Goal: Task Accomplishment & Management: Use online tool/utility

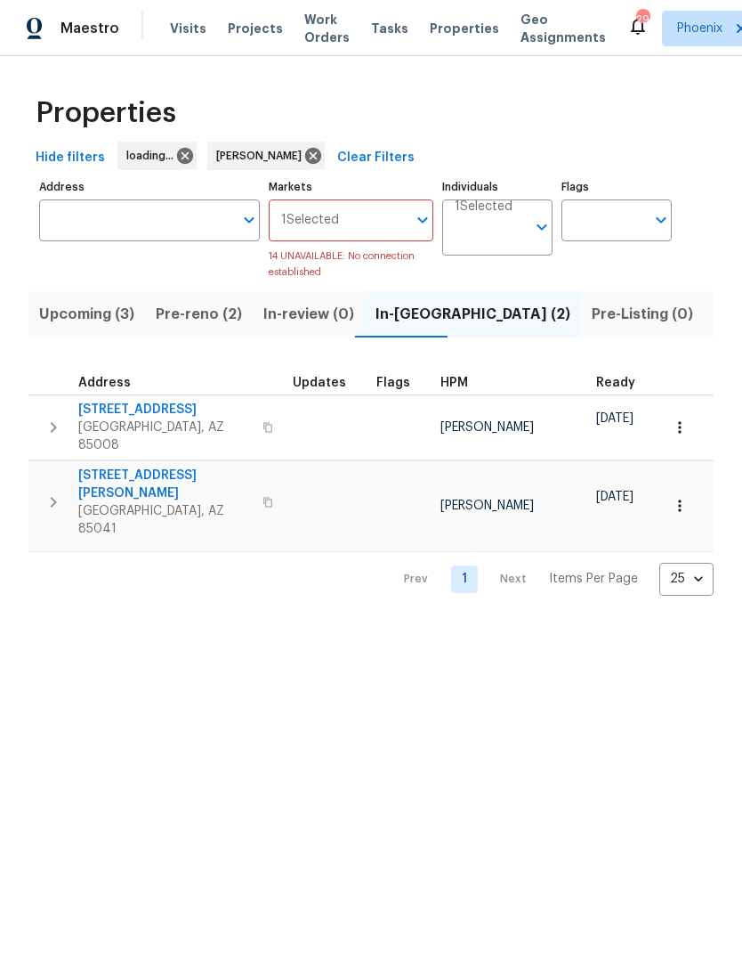
click at [111, 413] on span "[STREET_ADDRESS]" at bounding box center [165, 410] width 174 height 18
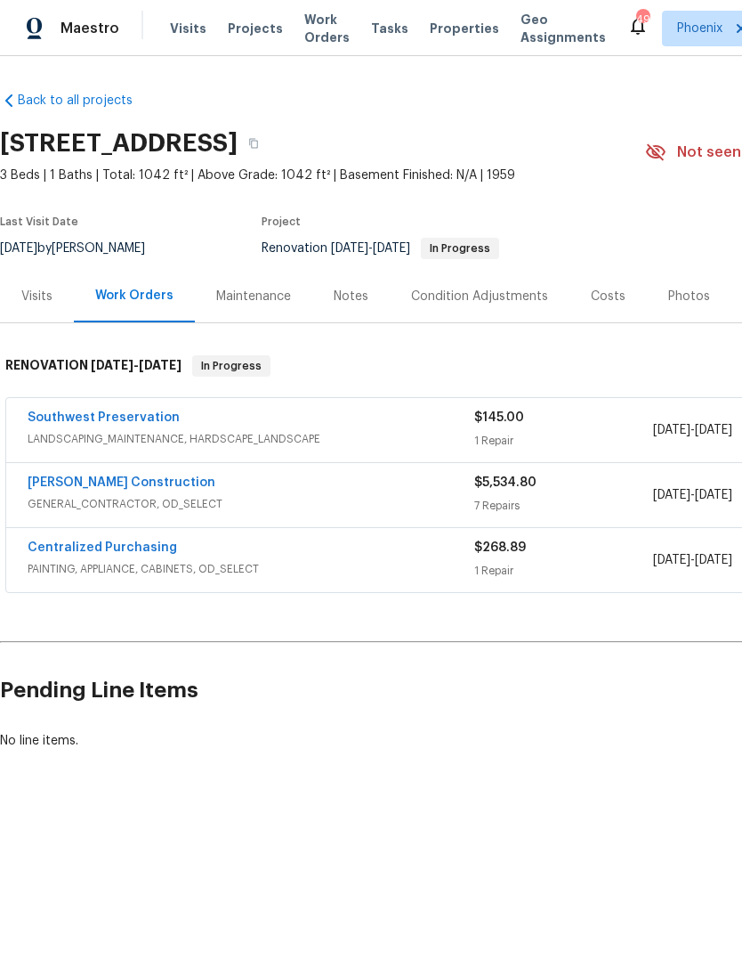
click at [71, 479] on link "[PERSON_NAME] Construction" at bounding box center [122, 482] width 188 height 12
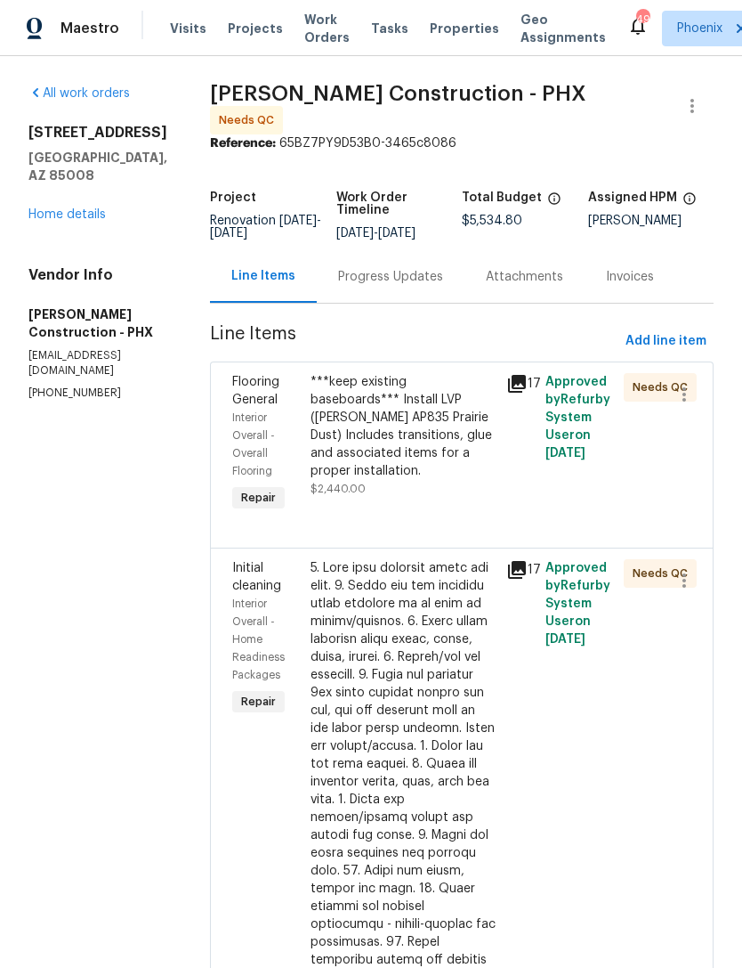
click at [397, 279] on div "Progress Updates" at bounding box center [391, 276] width 148 height 53
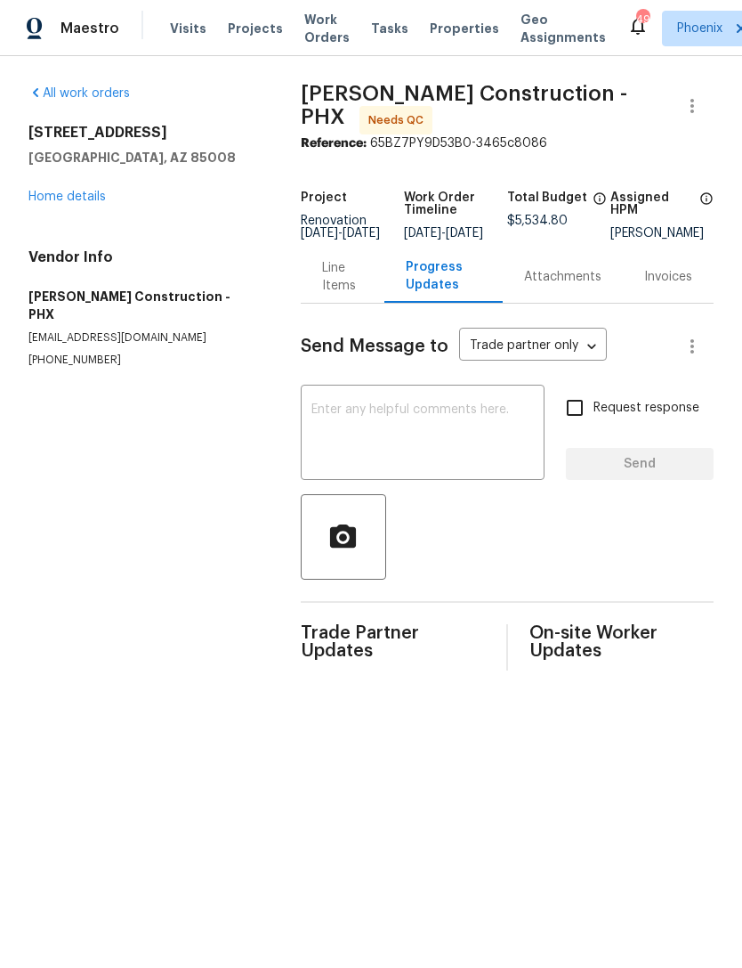
click at [85, 193] on link "Home details" at bounding box center [66, 196] width 77 height 12
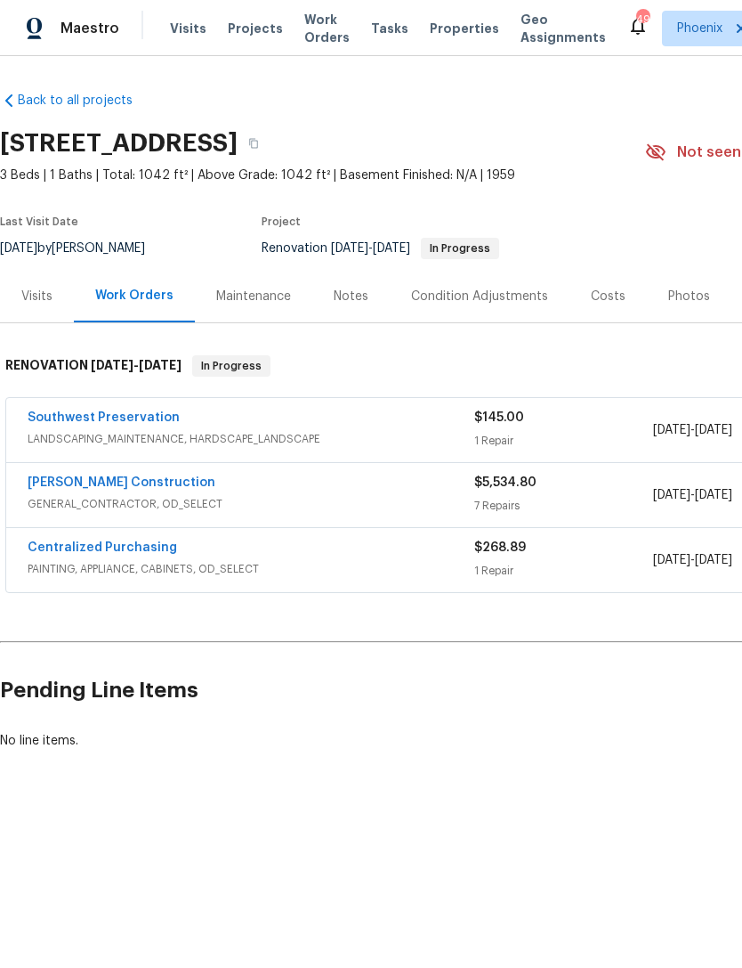
click at [78, 433] on span "LANDSCAPING_MAINTENANCE, HARDSCAPE_LANDSCAPE" at bounding box center [251, 439] width 447 height 18
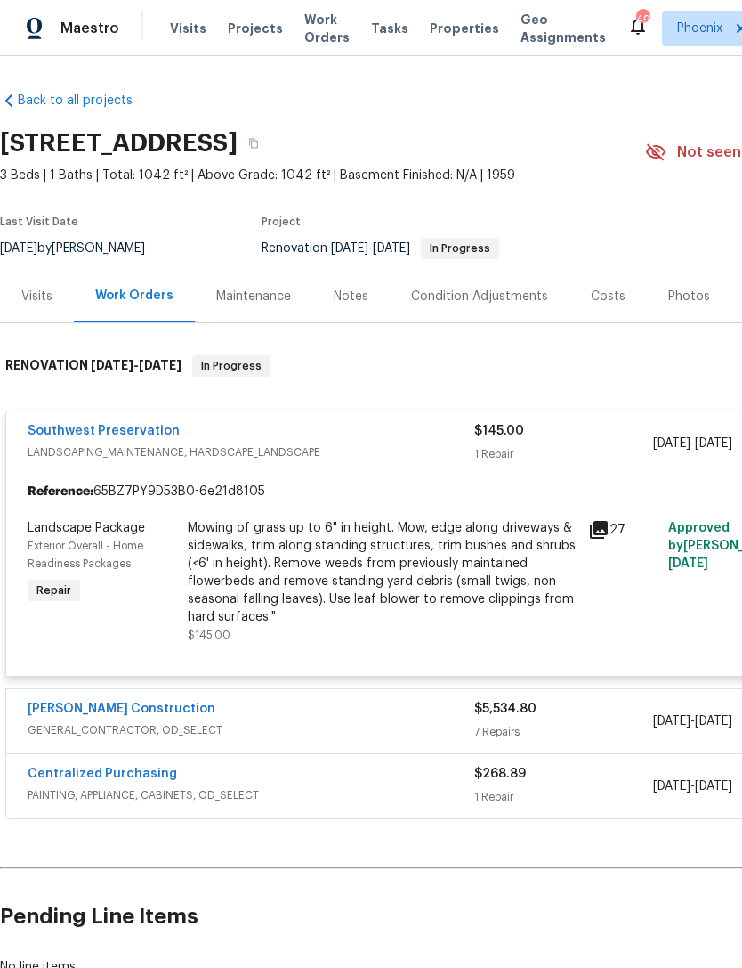
click at [91, 425] on link "Southwest Preservation" at bounding box center [104, 431] width 152 height 12
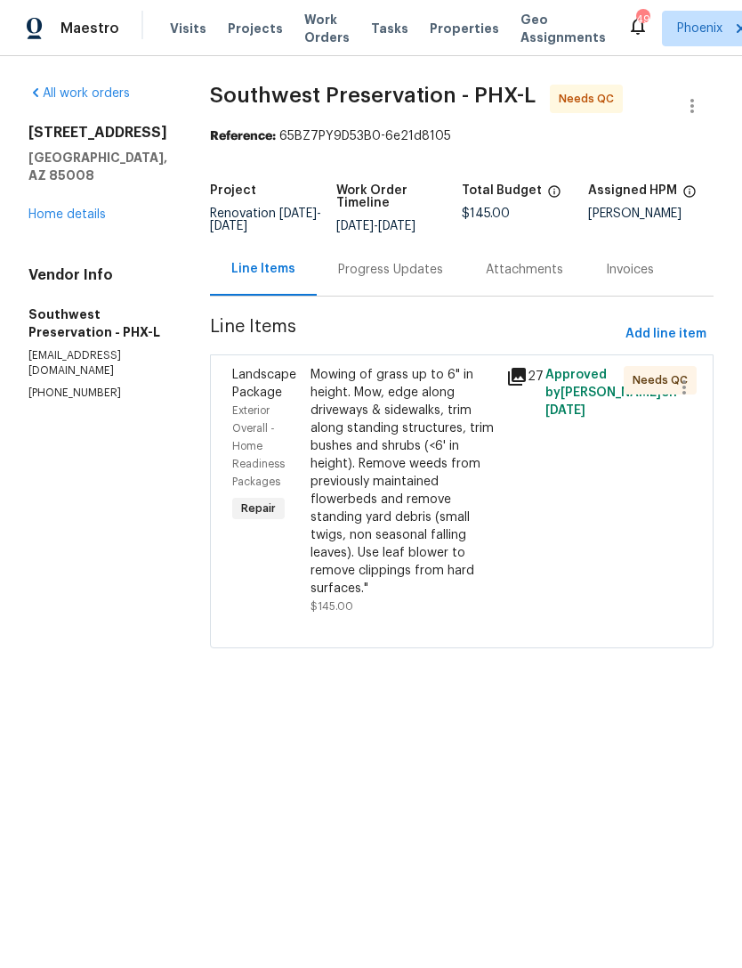
click at [395, 461] on div "Mowing of grass up to 6" in height. Mow, edge along driveways & sidewalks, trim…" at bounding box center [403, 481] width 185 height 231
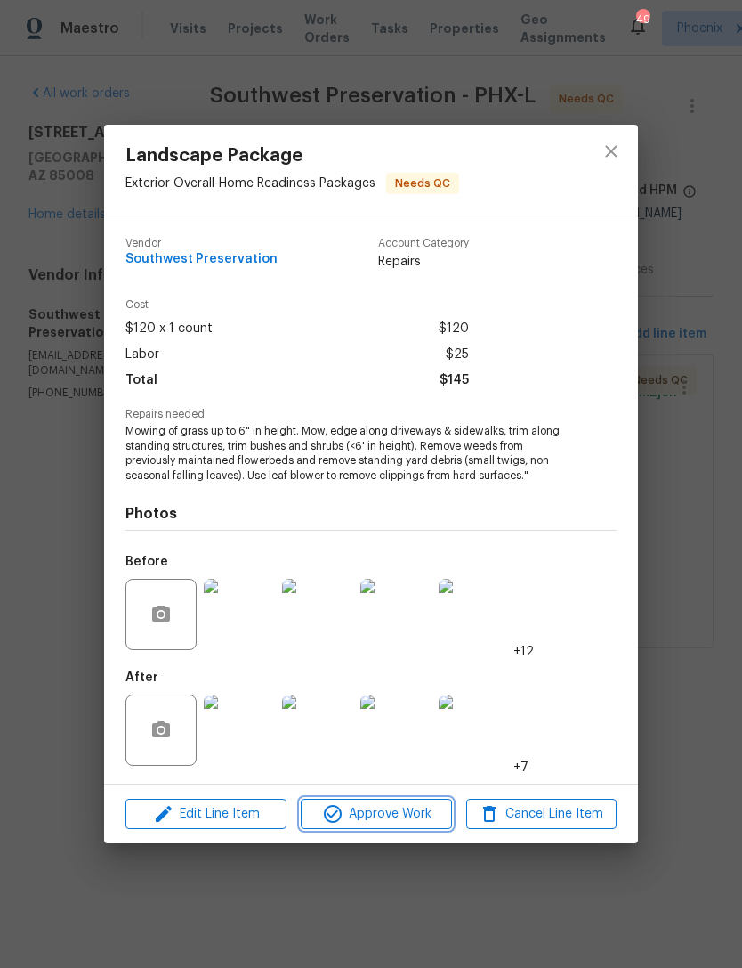
click at [400, 820] on span "Approve Work" at bounding box center [376, 814] width 140 height 22
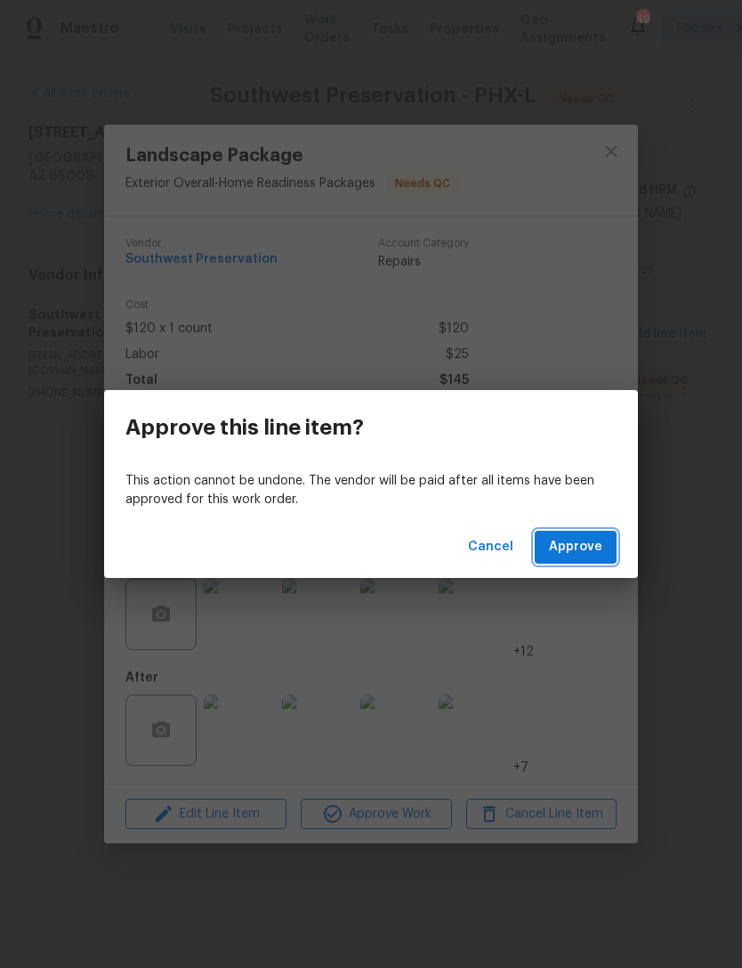
click at [598, 551] on span "Approve" at bounding box center [575, 547] width 53 height 22
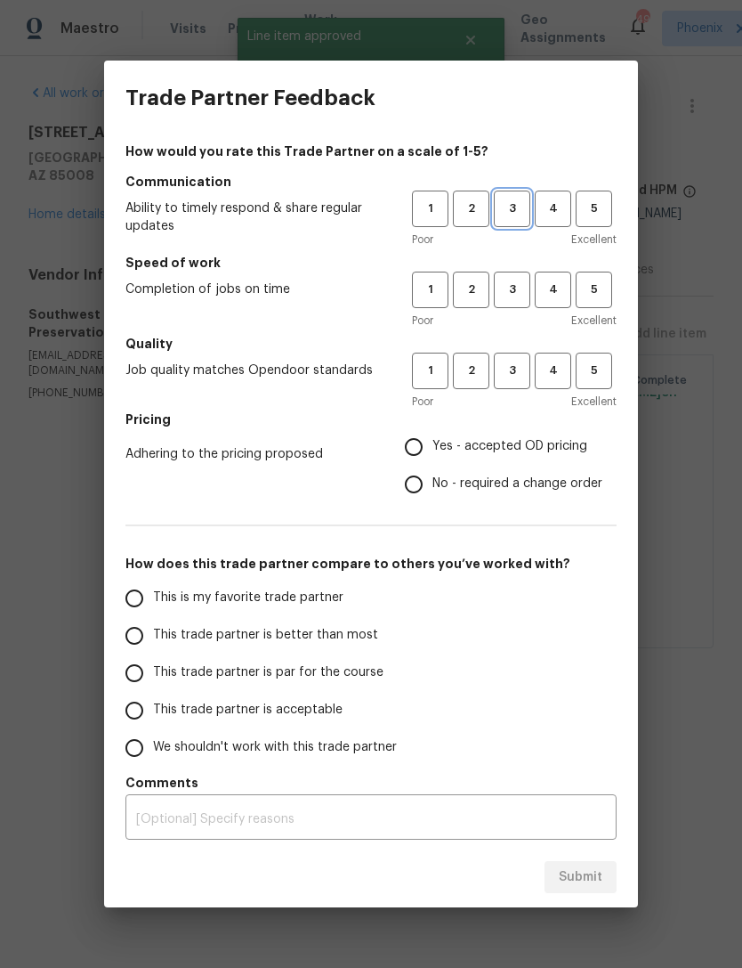
click at [516, 211] on span "3" at bounding box center [512, 208] width 33 height 20
click at [518, 277] on button "3" at bounding box center [512, 289] width 36 height 36
click at [519, 377] on span "3" at bounding box center [512, 370] width 33 height 20
click at [422, 444] on input "Yes - accepted OD pricing" at bounding box center [413, 446] width 37 height 37
radio input "true"
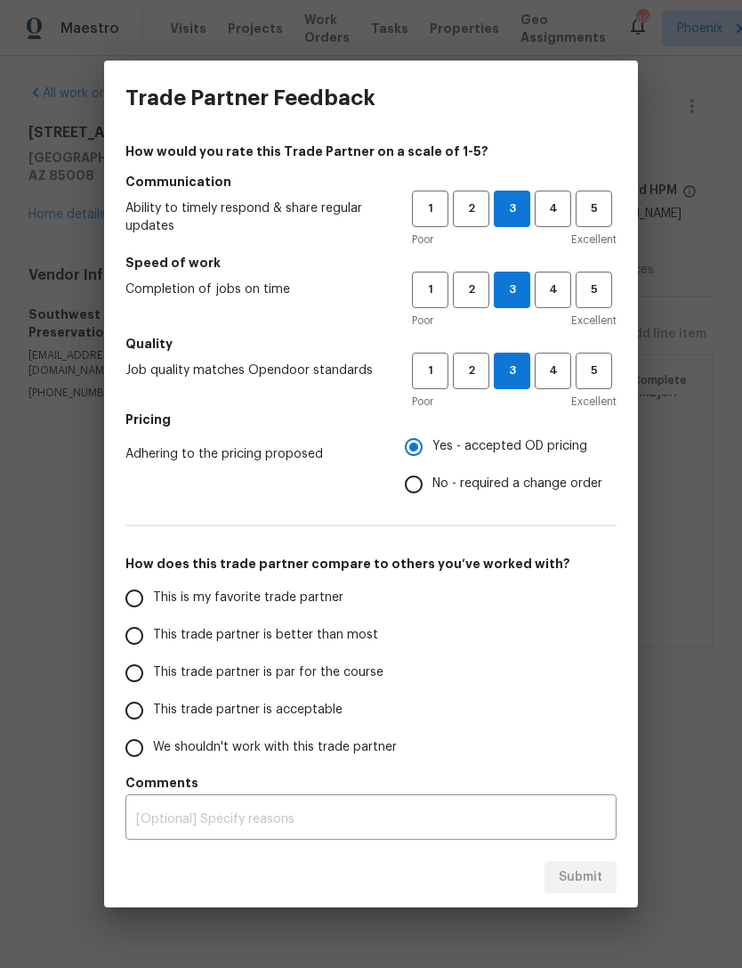
click at [138, 595] on input "This is my favorite trade partner" at bounding box center [134, 597] width 37 height 37
click at [593, 880] on span "Submit" at bounding box center [581, 877] width 44 height 22
radio input "true"
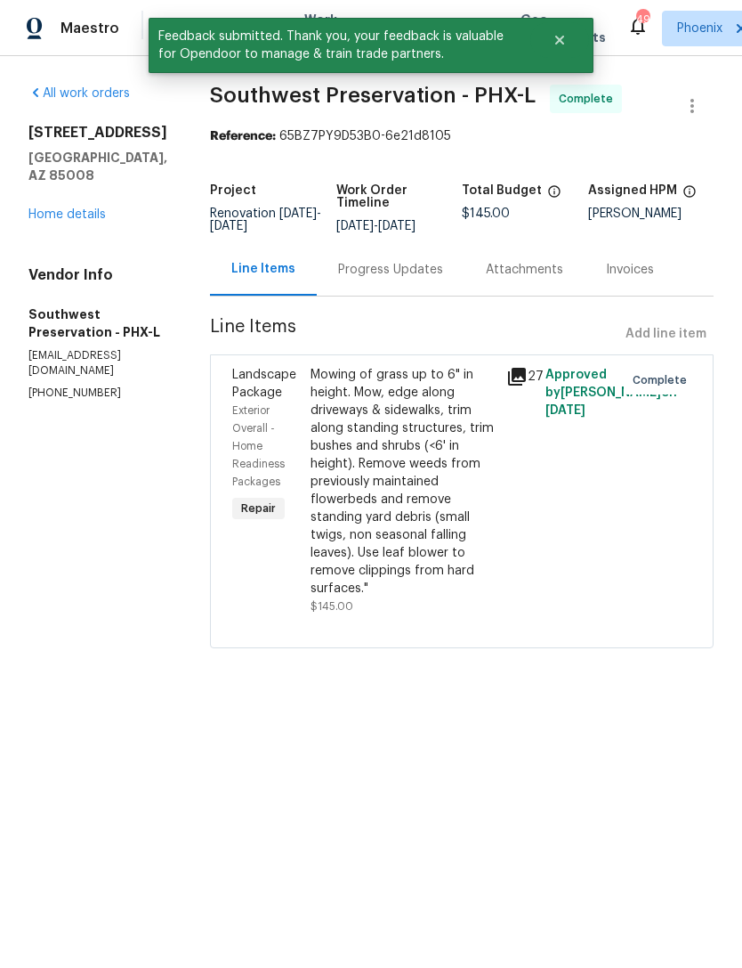
click at [48, 208] on link "Home details" at bounding box center [66, 214] width 77 height 12
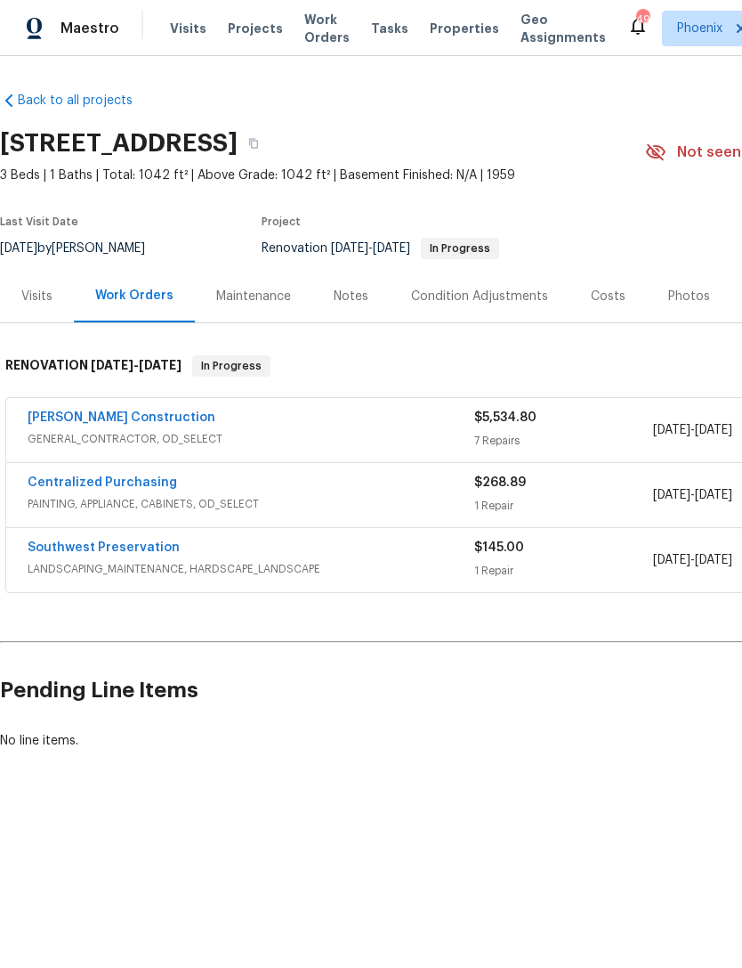
click at [68, 421] on link "[PERSON_NAME] Construction" at bounding box center [122, 417] width 188 height 12
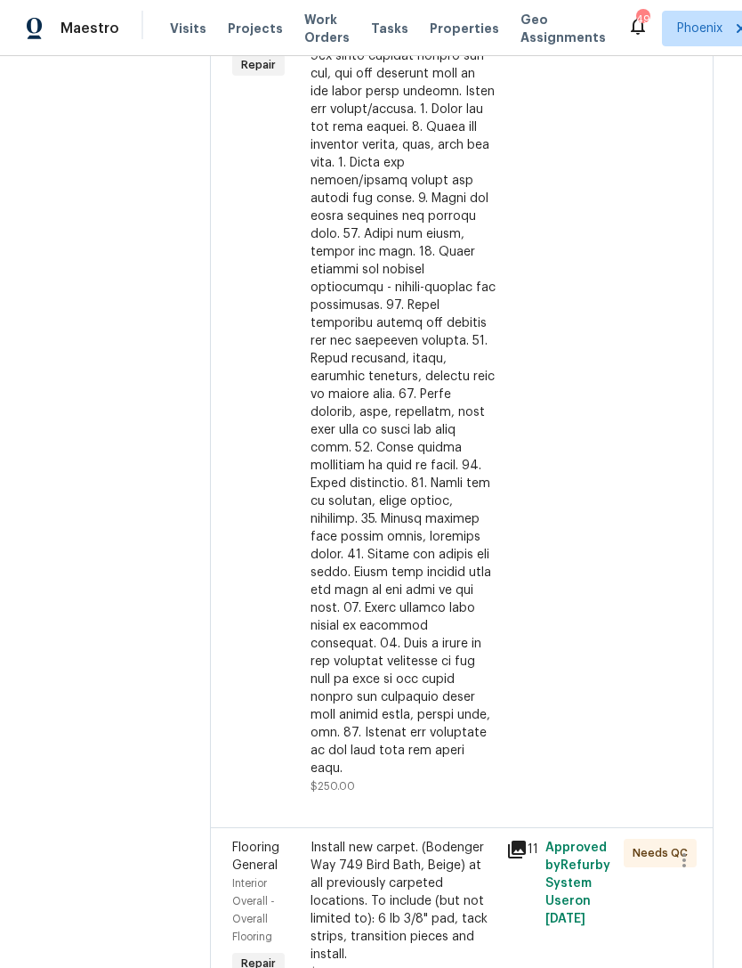
scroll to position [691, 0]
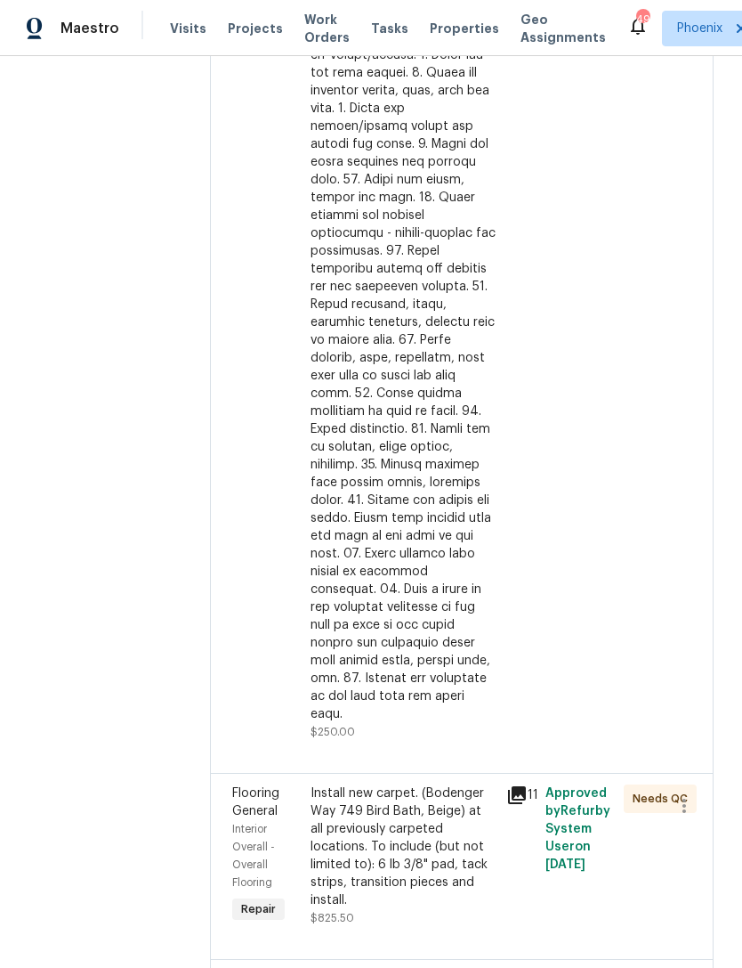
click at [413, 470] on div at bounding box center [403, 295] width 185 height 854
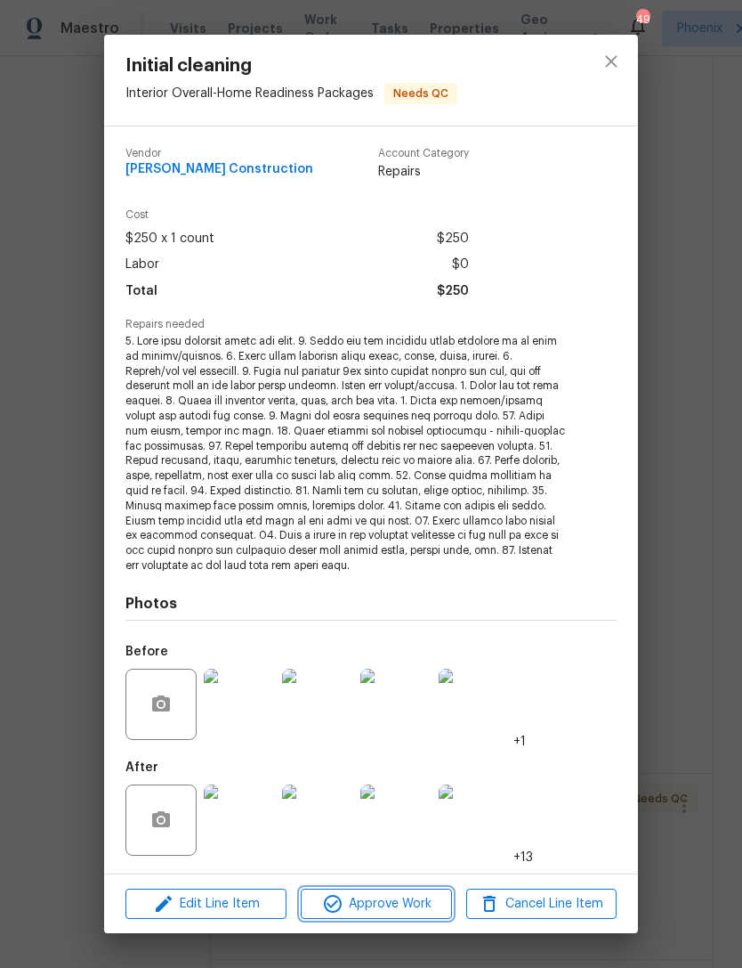
click at [416, 903] on span "Approve Work" at bounding box center [376, 904] width 140 height 22
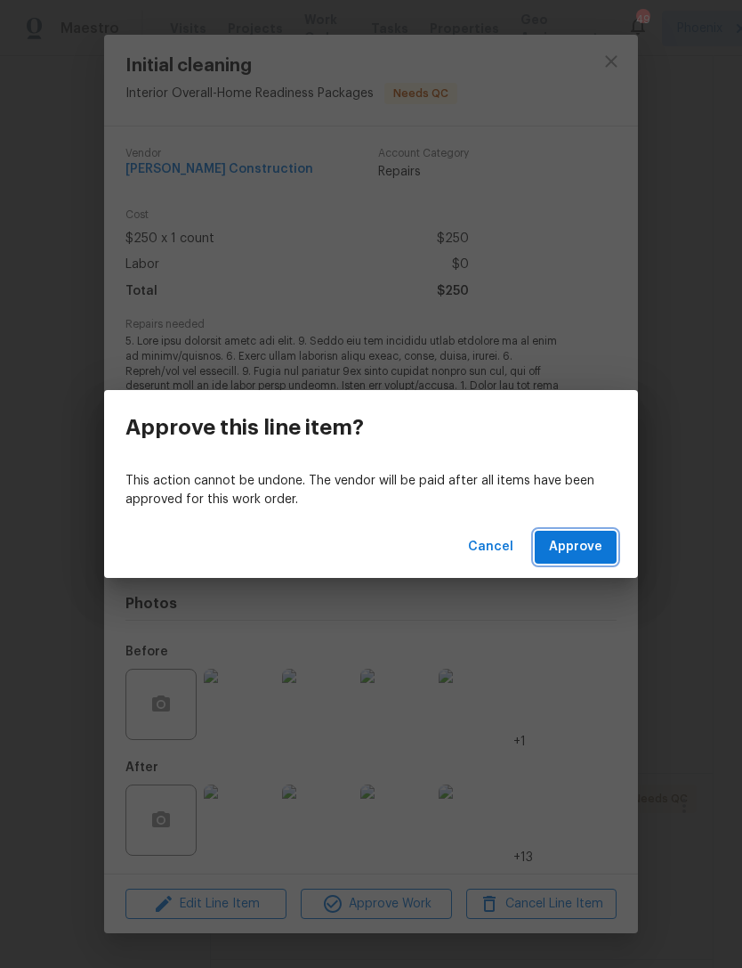
click at [591, 550] on span "Approve" at bounding box center [575, 547] width 53 height 22
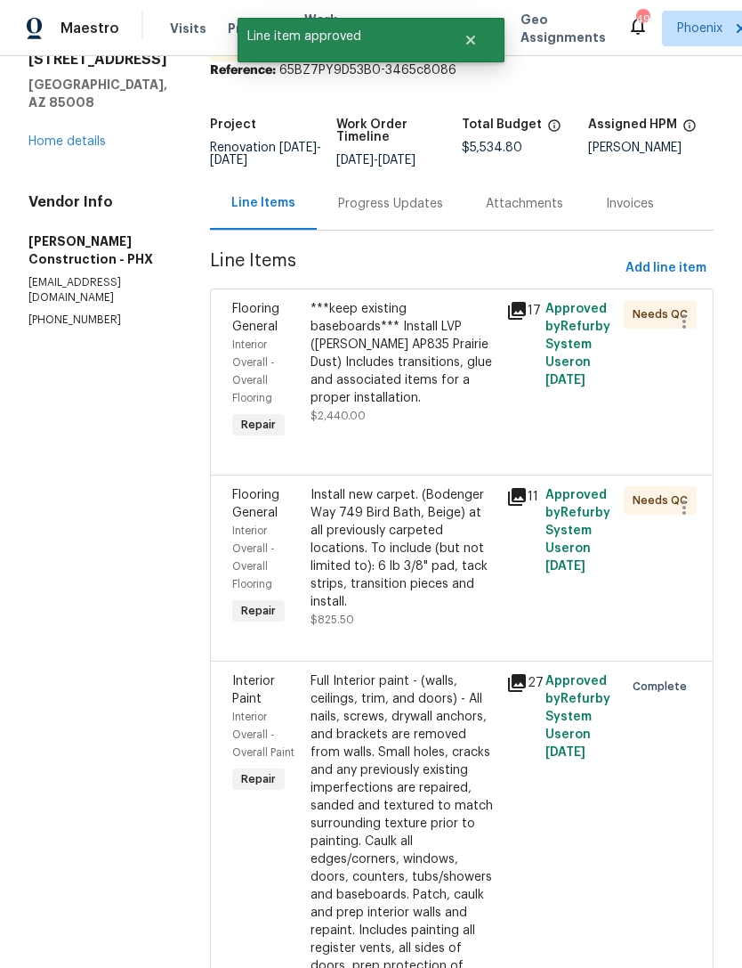
scroll to position [83, 0]
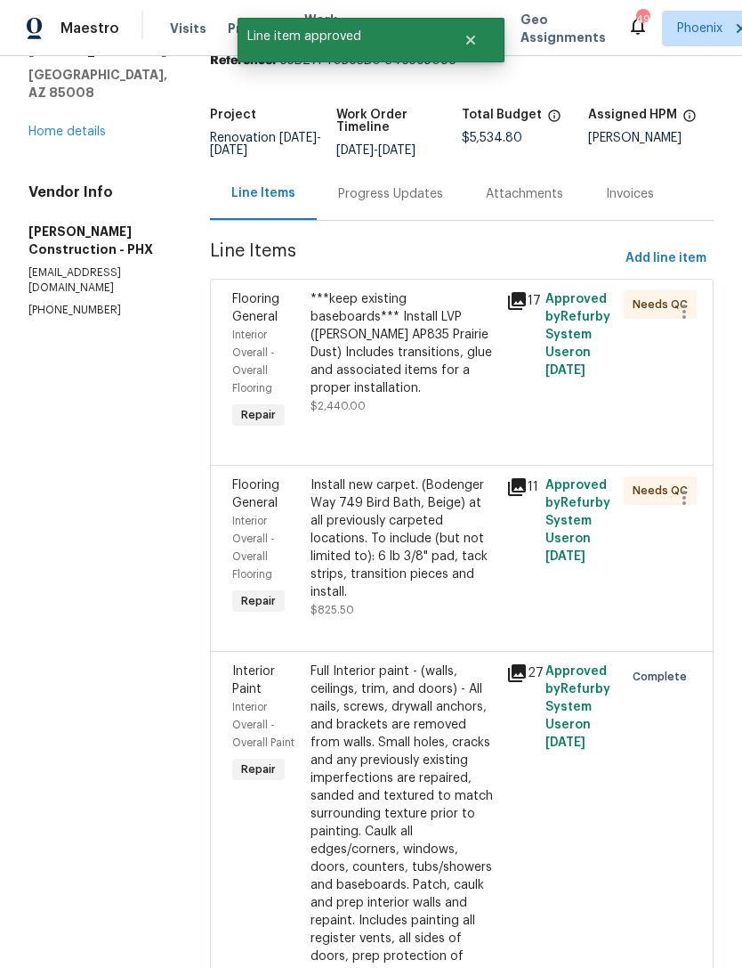
click at [411, 579] on div "Install new carpet. (Bodenger Way 749 Bird Bath, Beige) at all previously carpe…" at bounding box center [403, 547] width 185 height 142
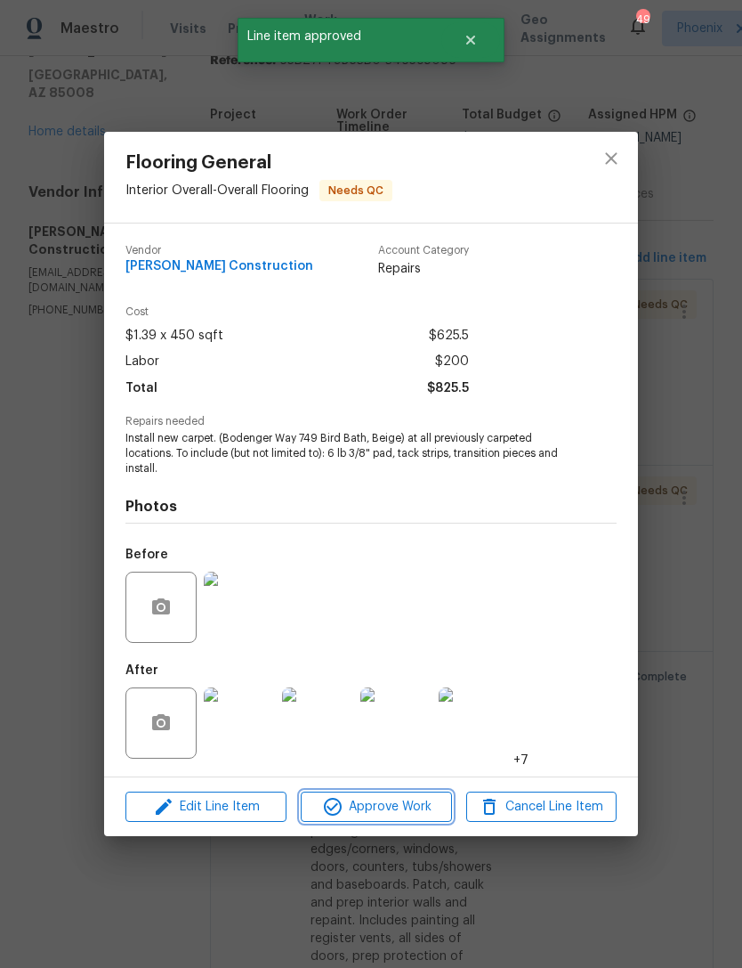
click at [408, 814] on span "Approve Work" at bounding box center [376, 807] width 140 height 22
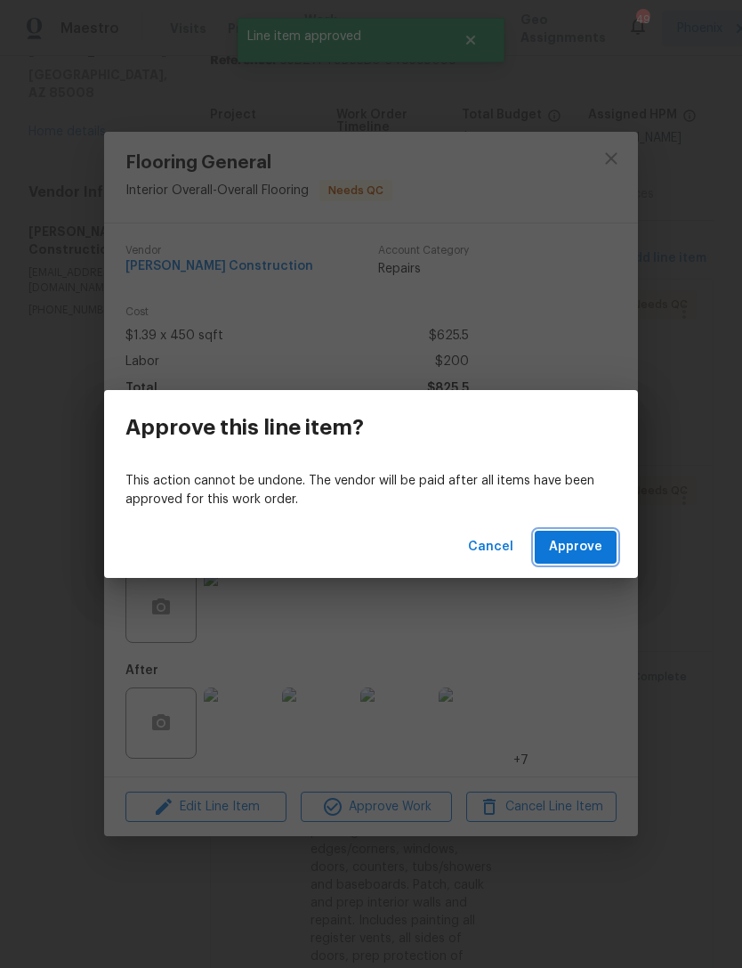
click at [579, 551] on span "Approve" at bounding box center [575, 547] width 53 height 22
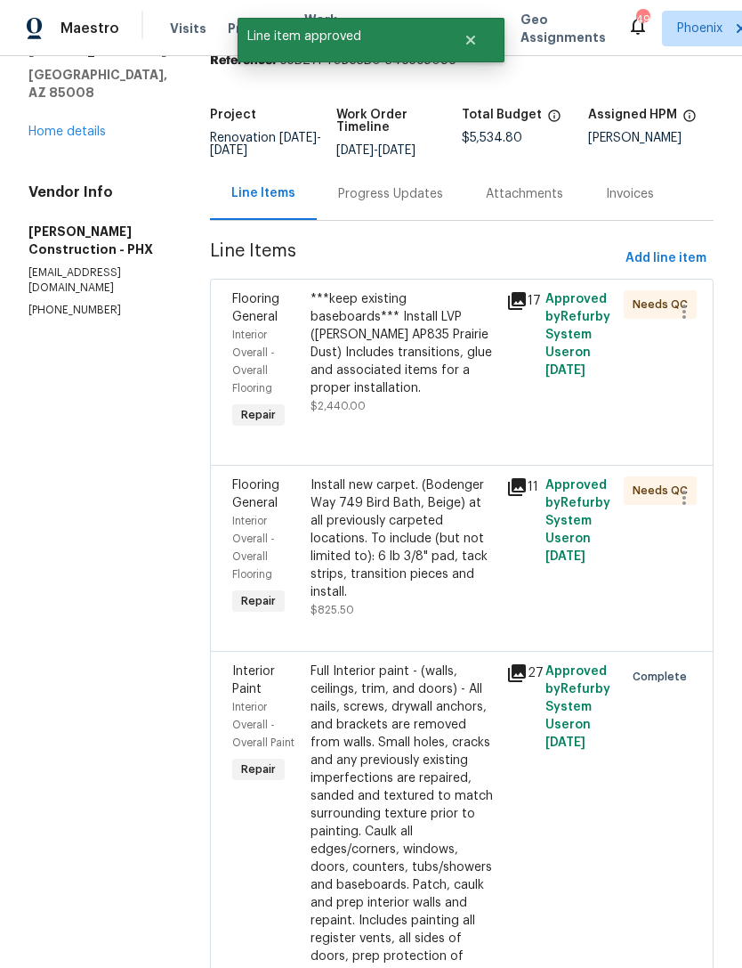
scroll to position [0, 0]
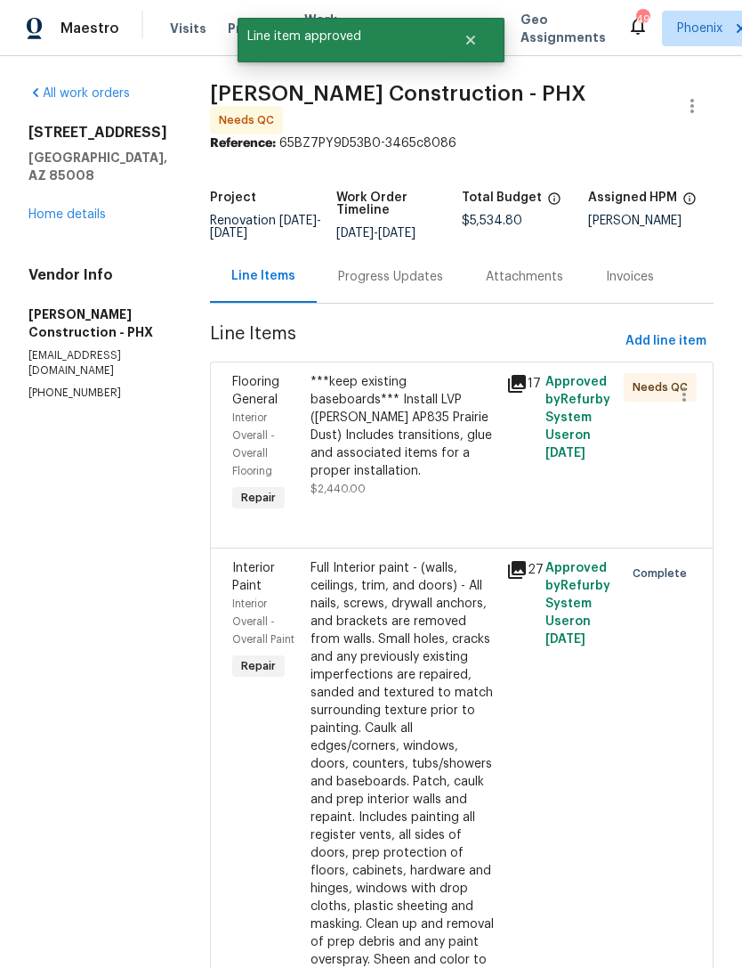
click at [411, 469] on div "***keep existing baseboards*** Install LVP ([PERSON_NAME] AP835 Prairie Dust) I…" at bounding box center [403, 435] width 185 height 125
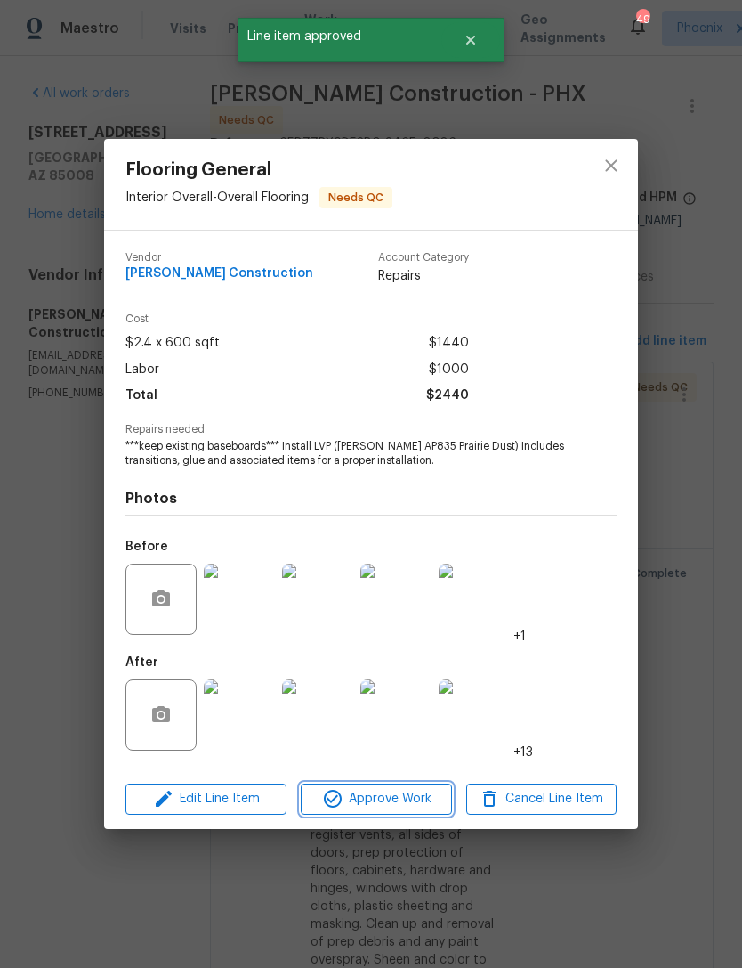
click at [418, 805] on span "Approve Work" at bounding box center [376, 799] width 140 height 22
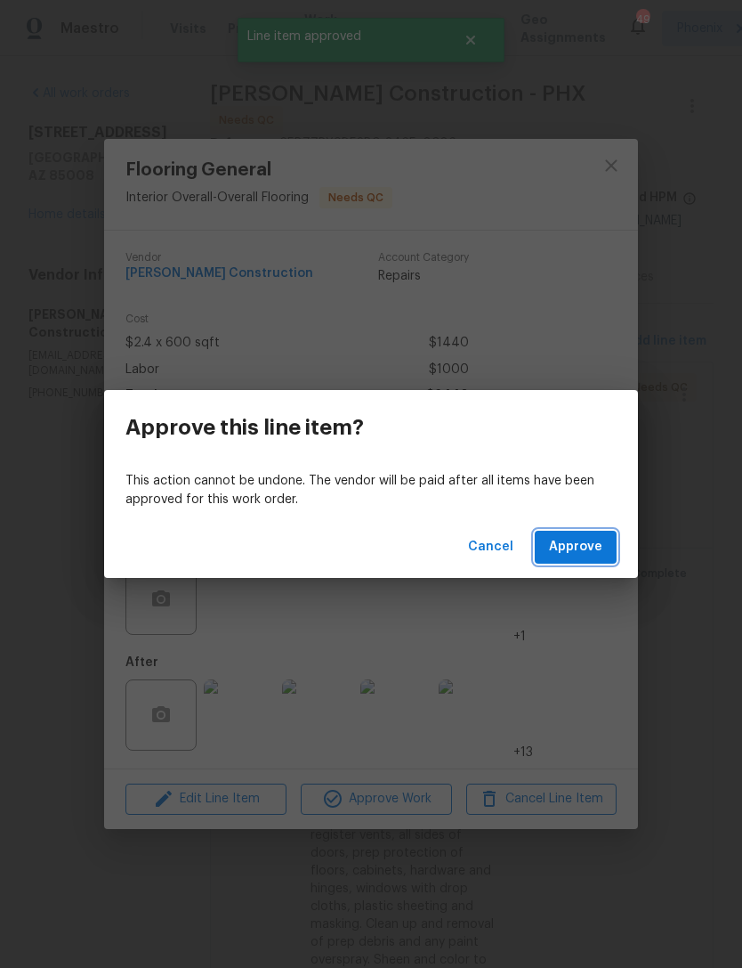
click at [575, 538] on span "Approve" at bounding box center [575, 547] width 53 height 22
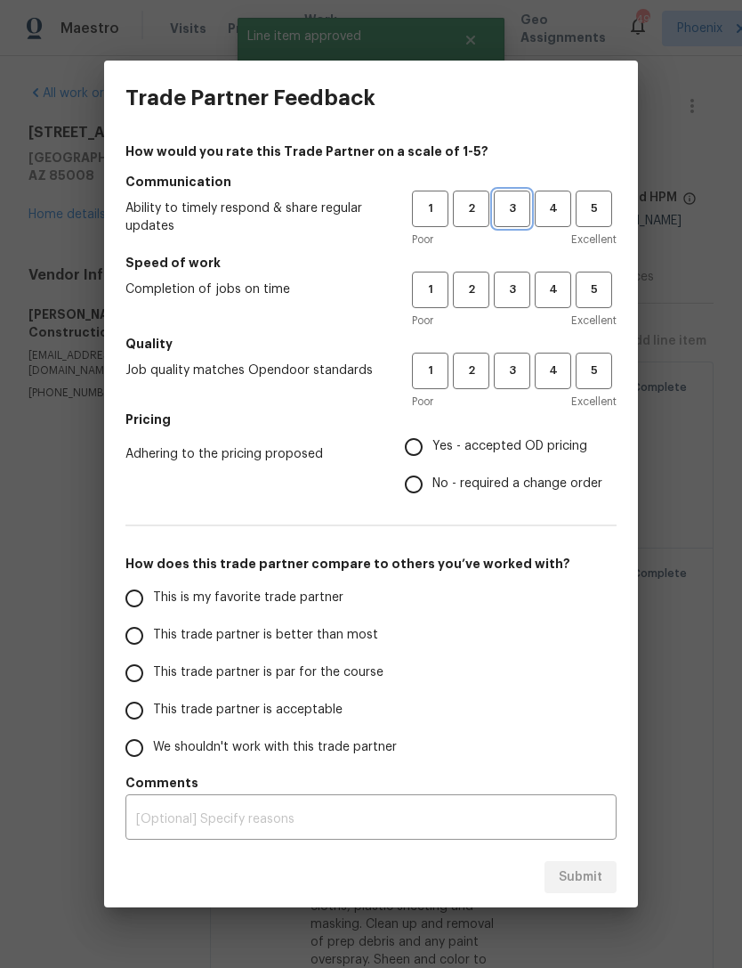
click at [518, 215] on span "3" at bounding box center [512, 208] width 33 height 20
click at [517, 282] on span "3" at bounding box center [512, 289] width 33 height 20
click at [518, 377] on span "3" at bounding box center [512, 370] width 33 height 20
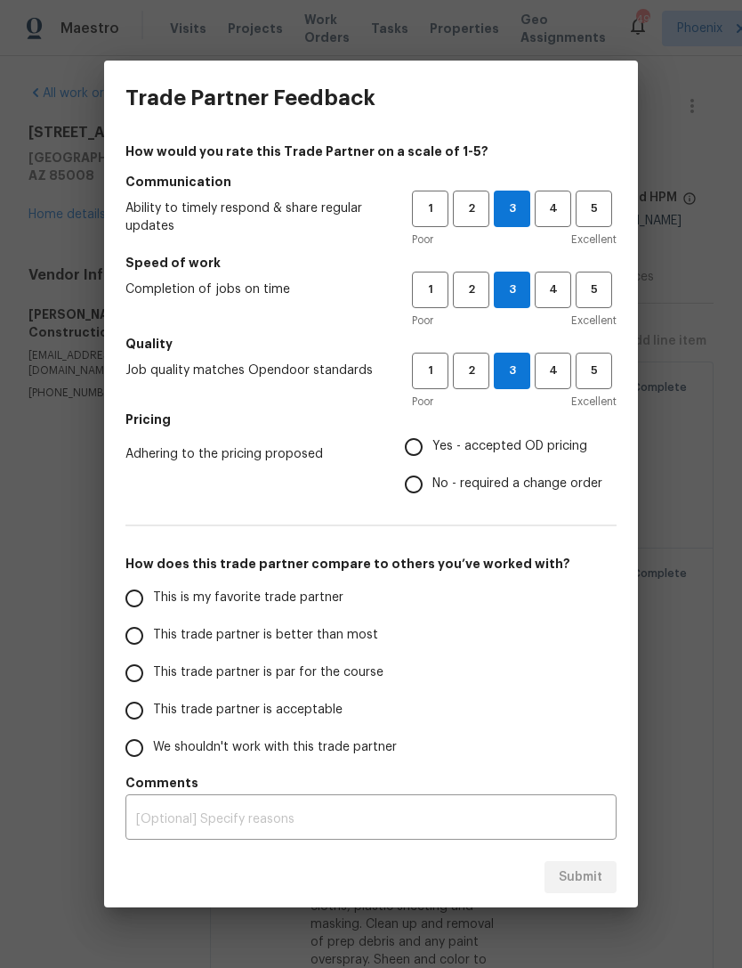
click at [414, 454] on input "Yes - accepted OD pricing" at bounding box center [413, 446] width 37 height 37
radio input "true"
click at [140, 596] on input "This is my favorite trade partner" at bounding box center [134, 597] width 37 height 37
click at [592, 887] on span "Submit" at bounding box center [581, 877] width 44 height 22
radio input "true"
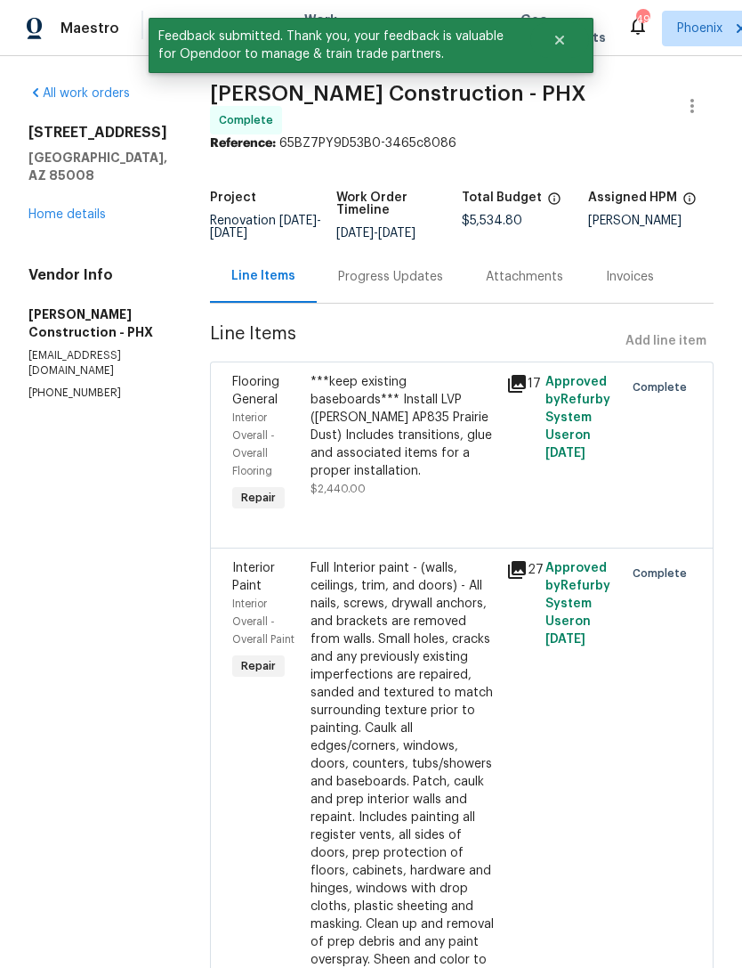
click at [50, 215] on div "All work orders [STREET_ADDRESS] Home details Vendor Info [PERSON_NAME] Constru…" at bounding box center [97, 243] width 139 height 316
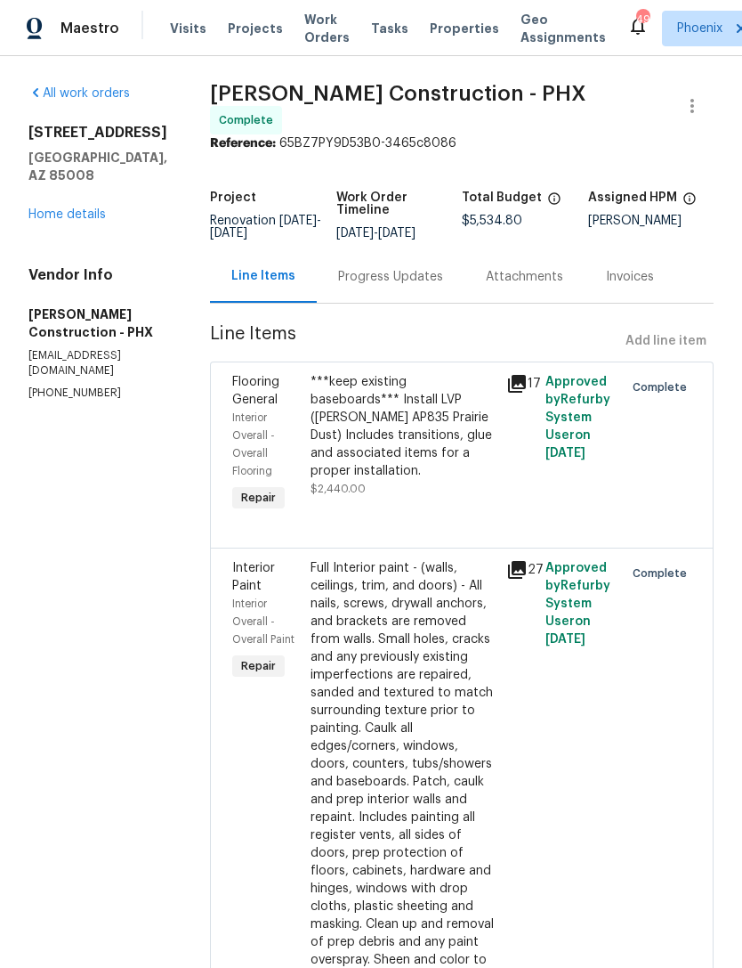
click at [45, 208] on link "Home details" at bounding box center [66, 214] width 77 height 12
